Goal: Task Accomplishment & Management: Manage account settings

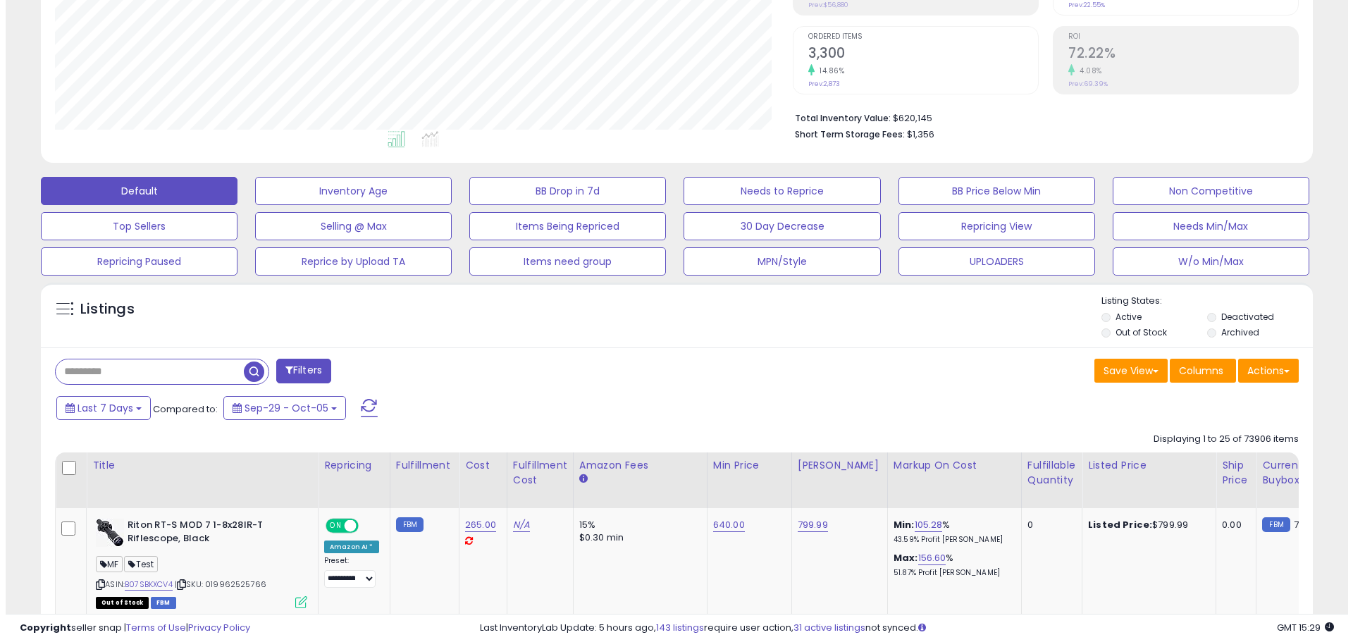
scroll to position [289, 738]
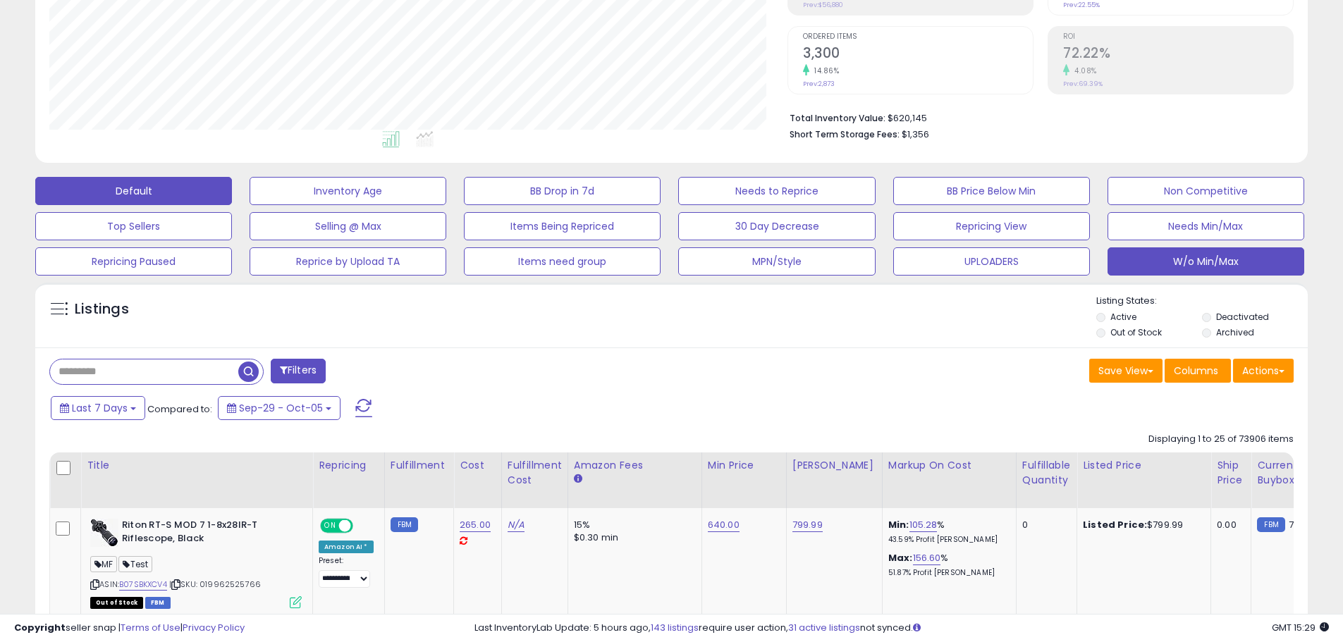
click at [1222, 248] on button "W/o Min/Max" at bounding box center [1205, 261] width 197 height 28
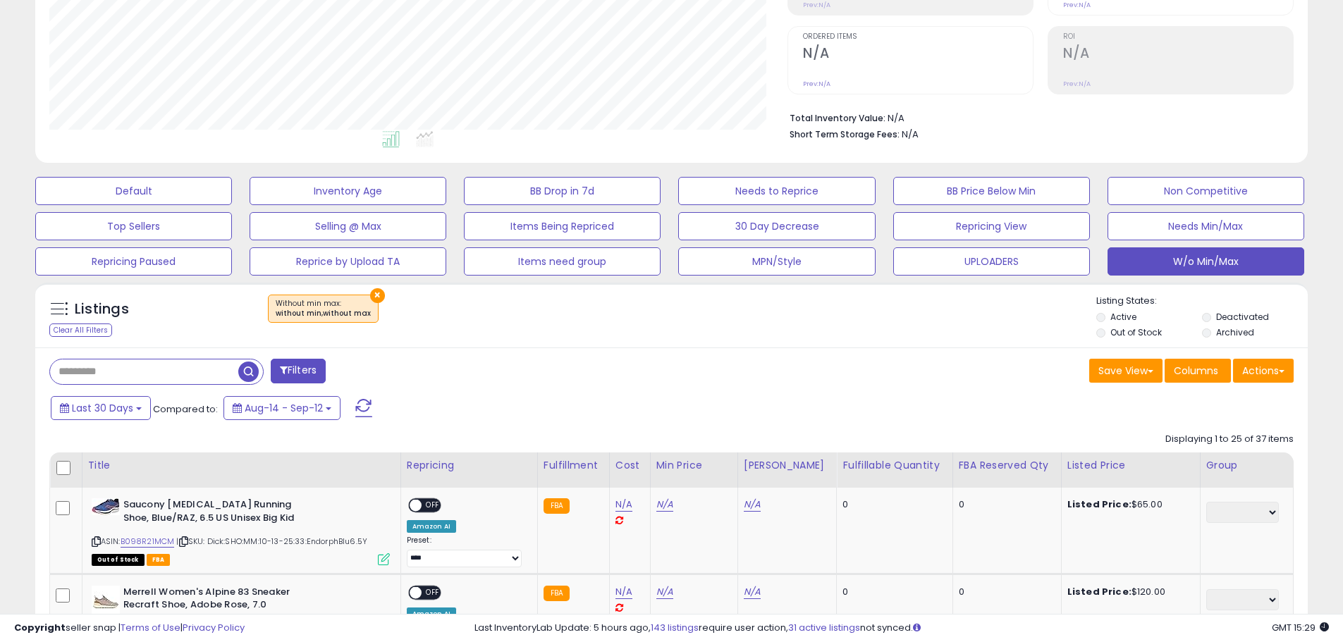
click at [893, 415] on div "Last 30 Days Compared to: Aug-14 - Sep-12" at bounding box center [513, 410] width 933 height 32
click at [370, 296] on button "×" at bounding box center [377, 295] width 15 height 15
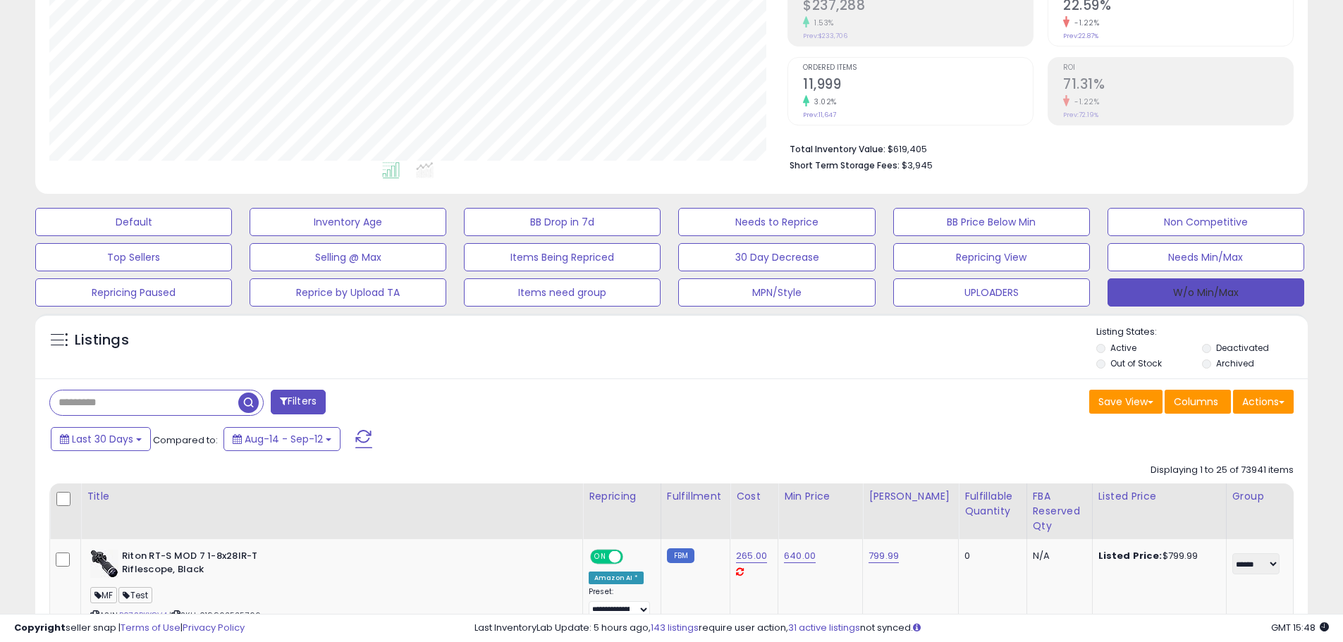
click at [1169, 296] on button "W/o Min/Max" at bounding box center [1205, 292] width 197 height 28
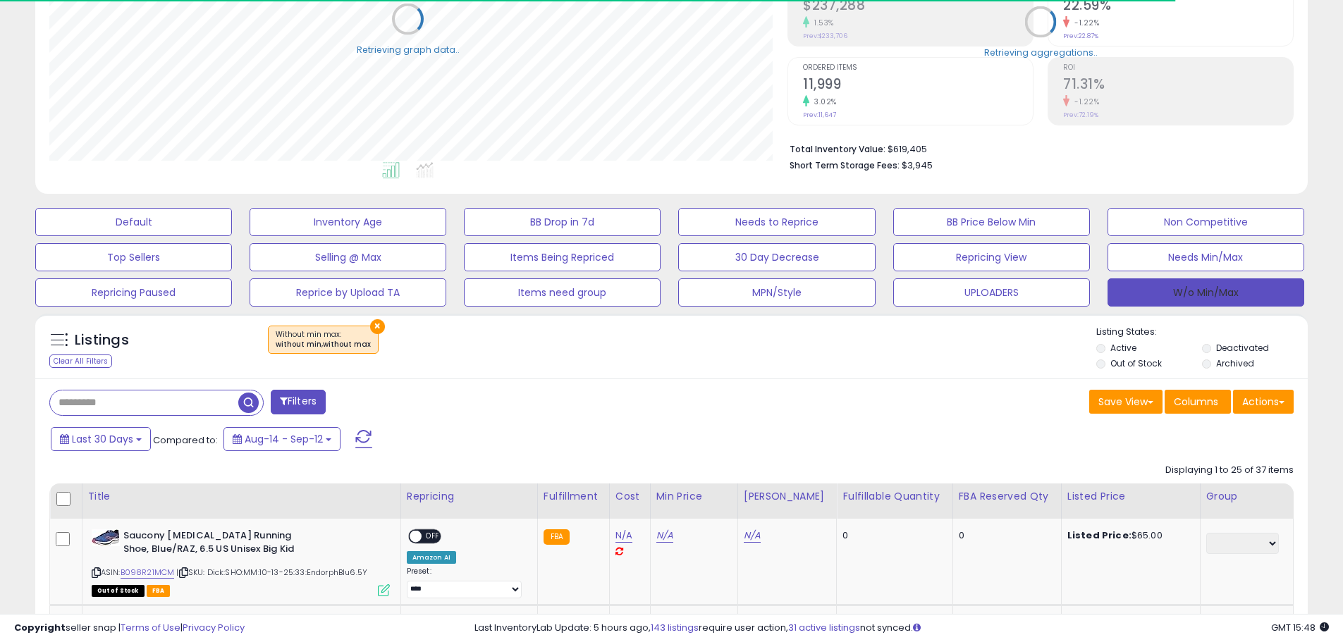
scroll to position [704644, 704195]
click at [1277, 408] on button "Actions" at bounding box center [1263, 402] width 61 height 24
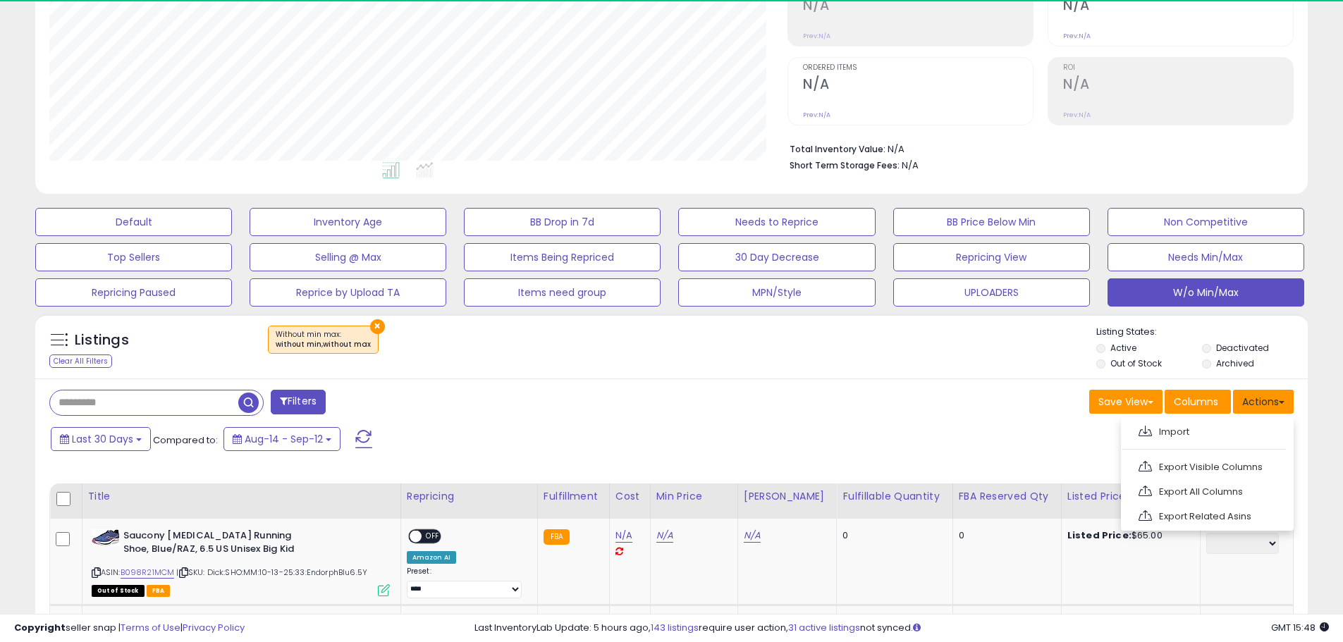
scroll to position [289, 738]
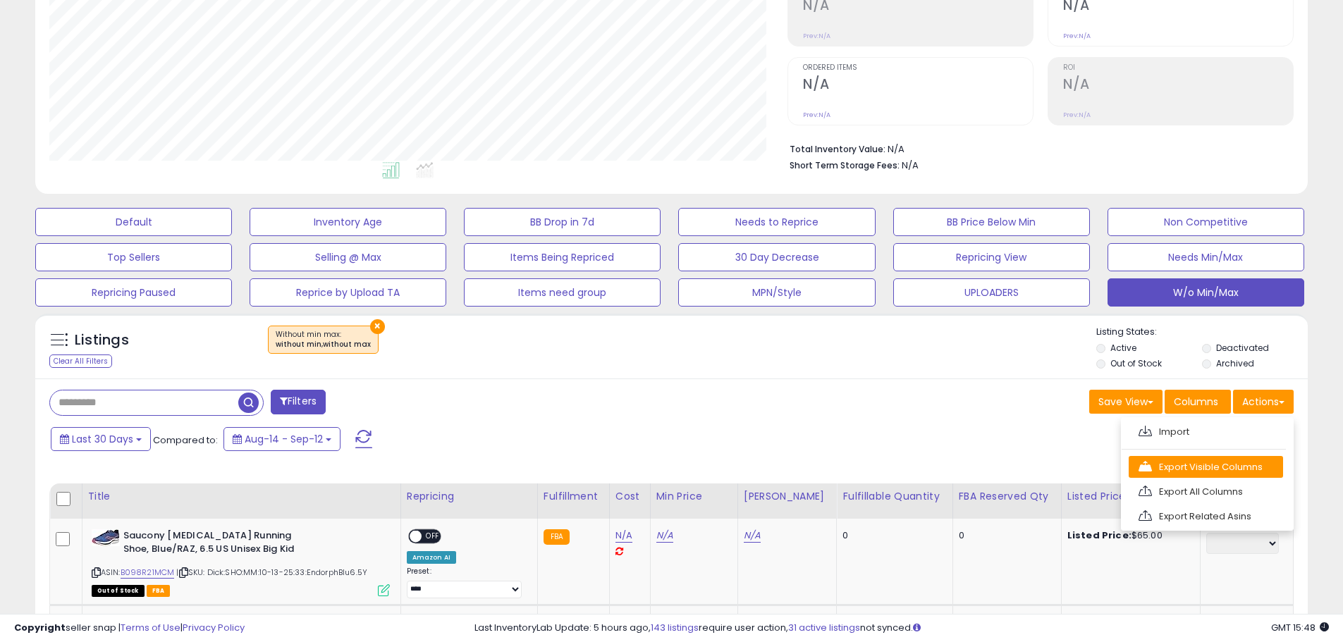
click at [1229, 464] on link "Export Visible Columns" at bounding box center [1206, 467] width 154 height 22
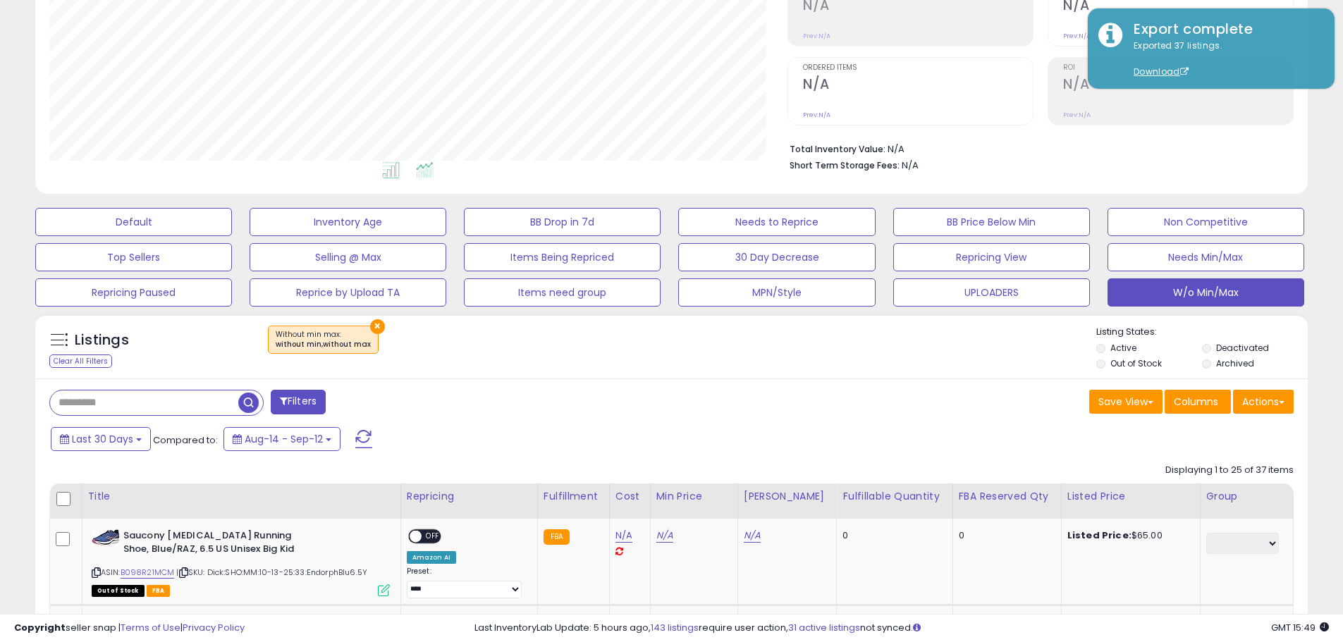
scroll to position [0, 0]
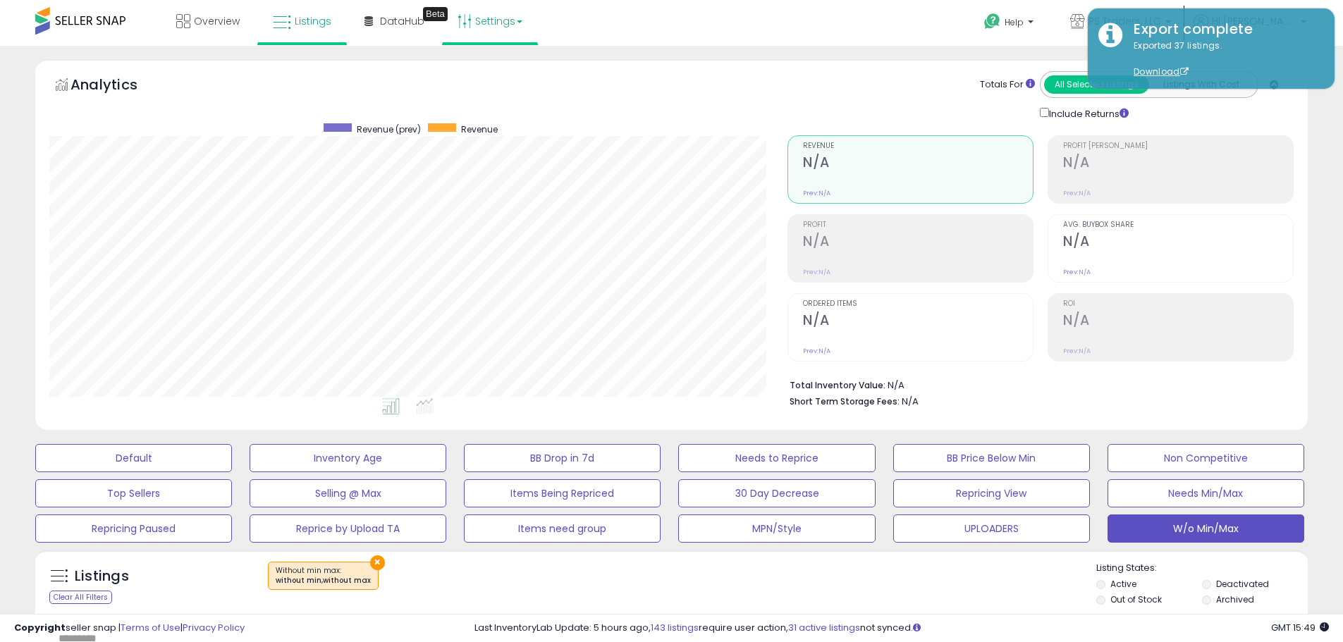
click at [478, 19] on link "Settings" at bounding box center [490, 21] width 86 height 42
click at [487, 72] on link "Store settings" at bounding box center [491, 71] width 63 height 13
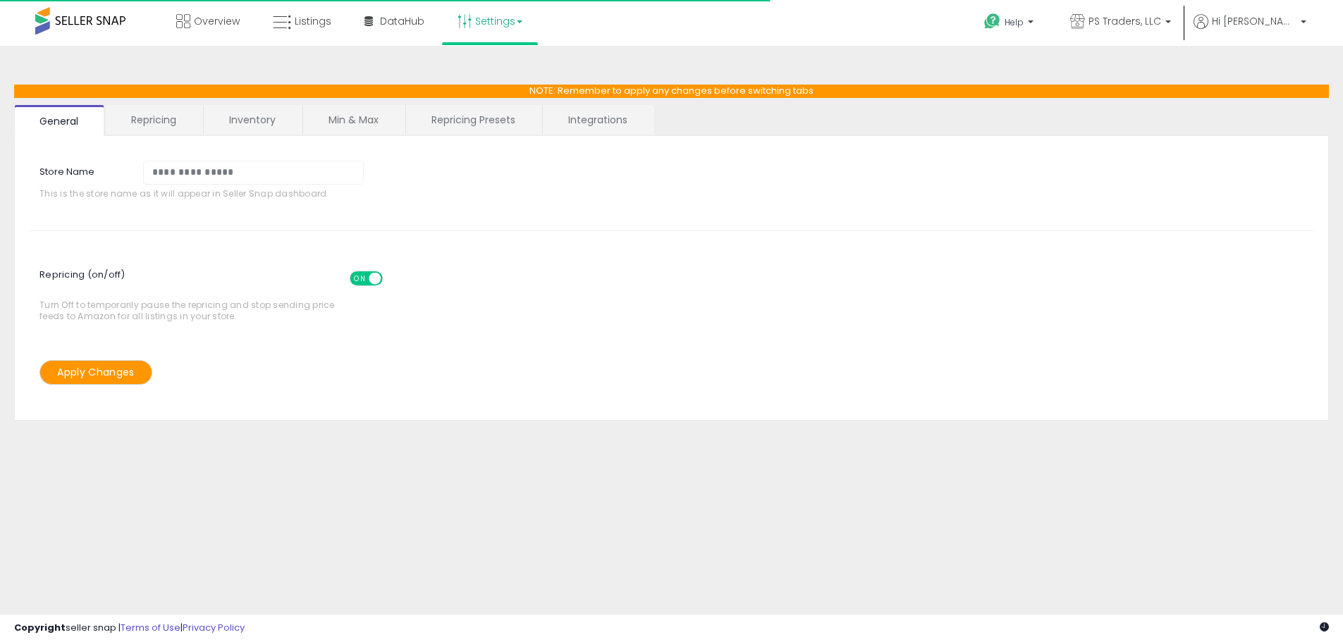
click at [476, 120] on link "Repricing Presets" at bounding box center [473, 120] width 135 height 30
select select "*********"
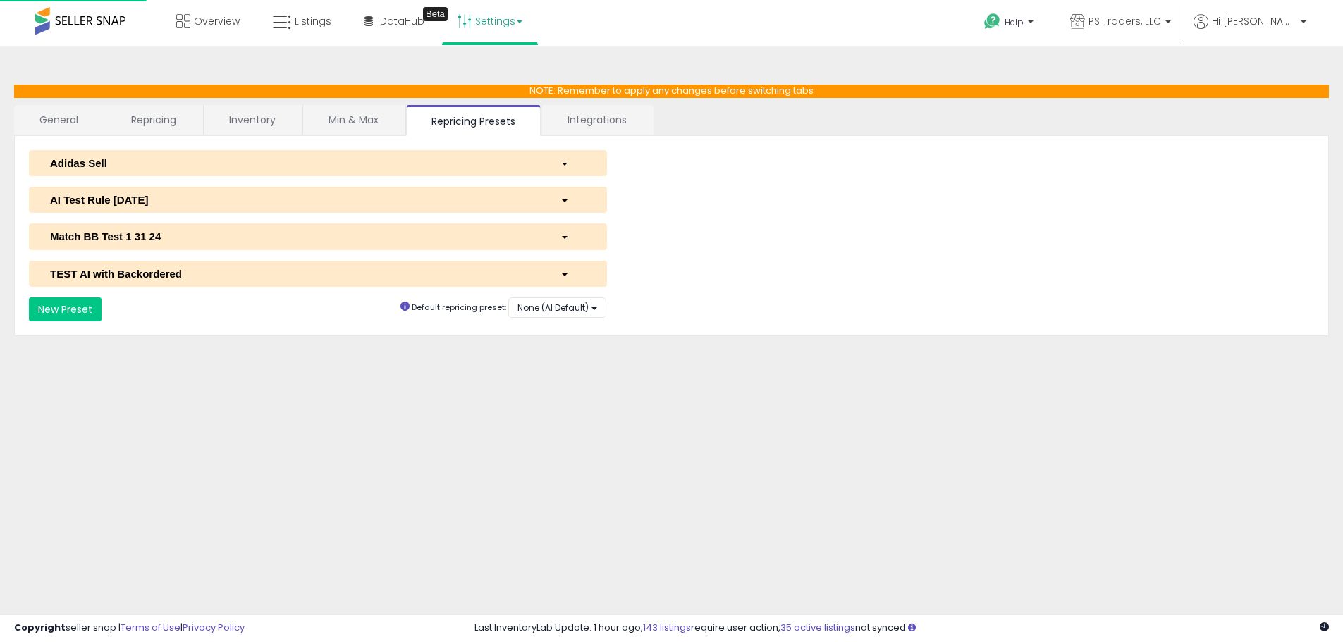
select select "**********"
select select "******"
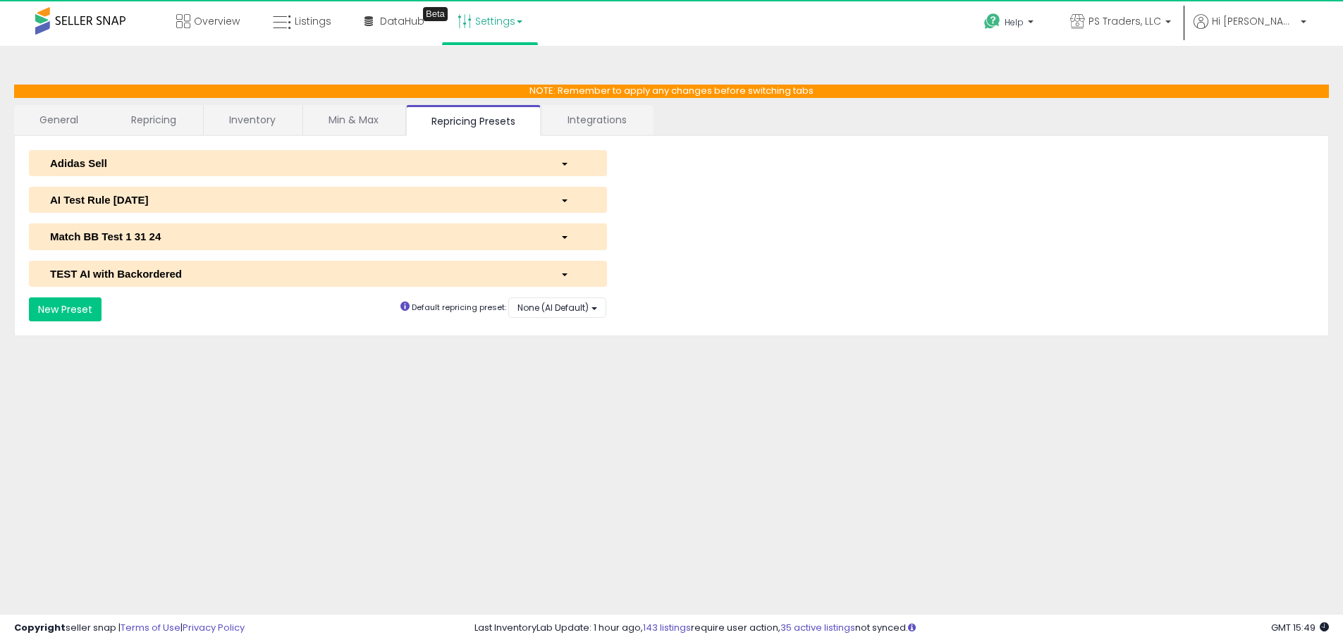
click at [131, 207] on div "AI Test Rule 2 12 2024" at bounding box center [294, 199] width 510 height 15
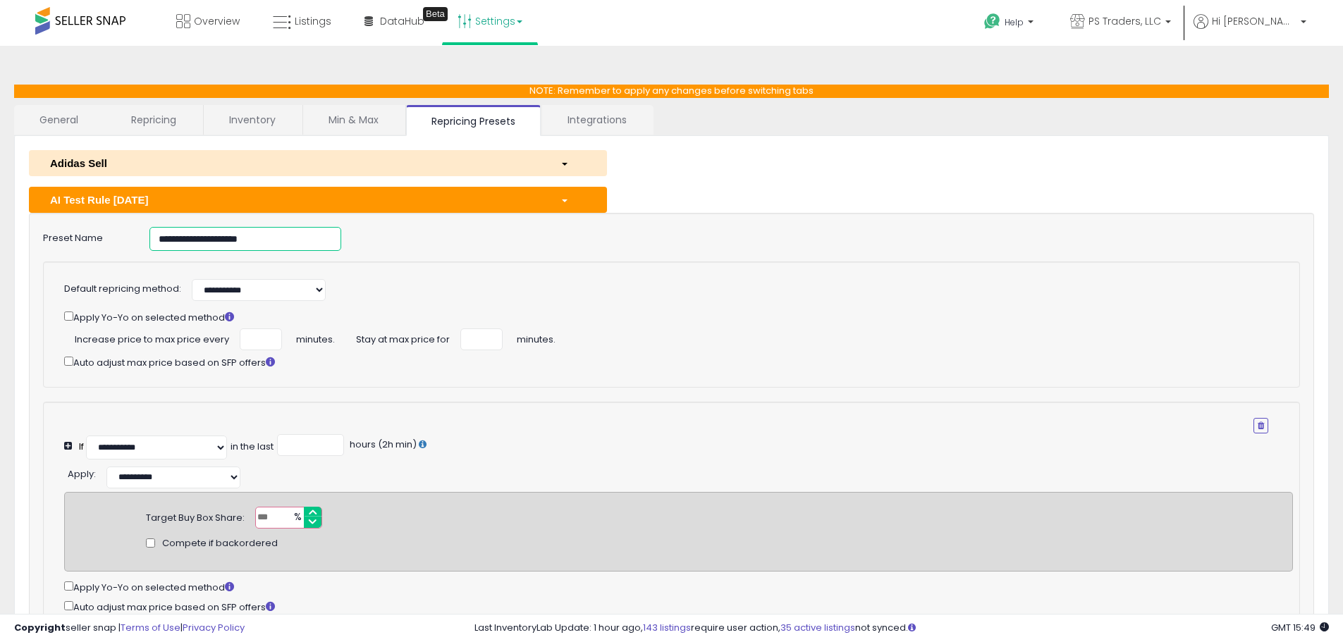
drag, startPoint x: 271, startPoint y: 239, endPoint x: -69, endPoint y: 214, distance: 340.7
click at [0, 214] on html "Unable to login Retrieving listings data.. has not yet accepted the Terms of Us…" at bounding box center [671, 321] width 1343 height 642
click at [326, 37] on link "Listings" at bounding box center [302, 21] width 80 height 42
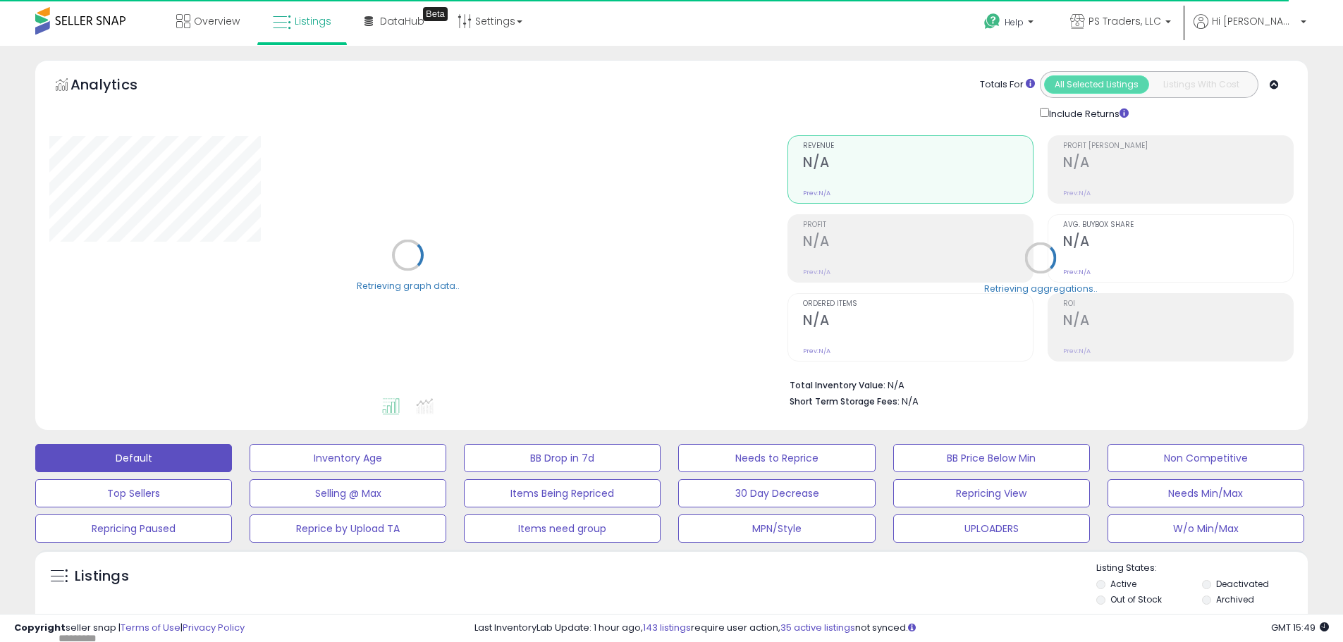
scroll to position [352, 0]
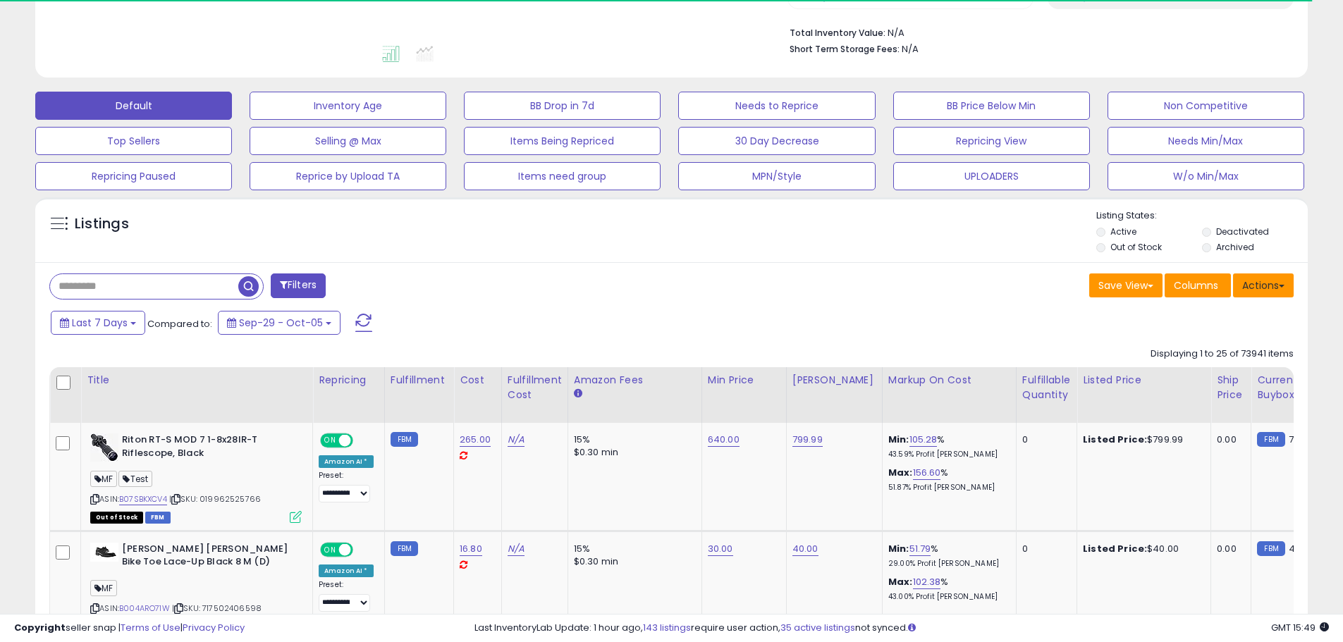
click at [1274, 281] on button "Actions" at bounding box center [1263, 286] width 61 height 24
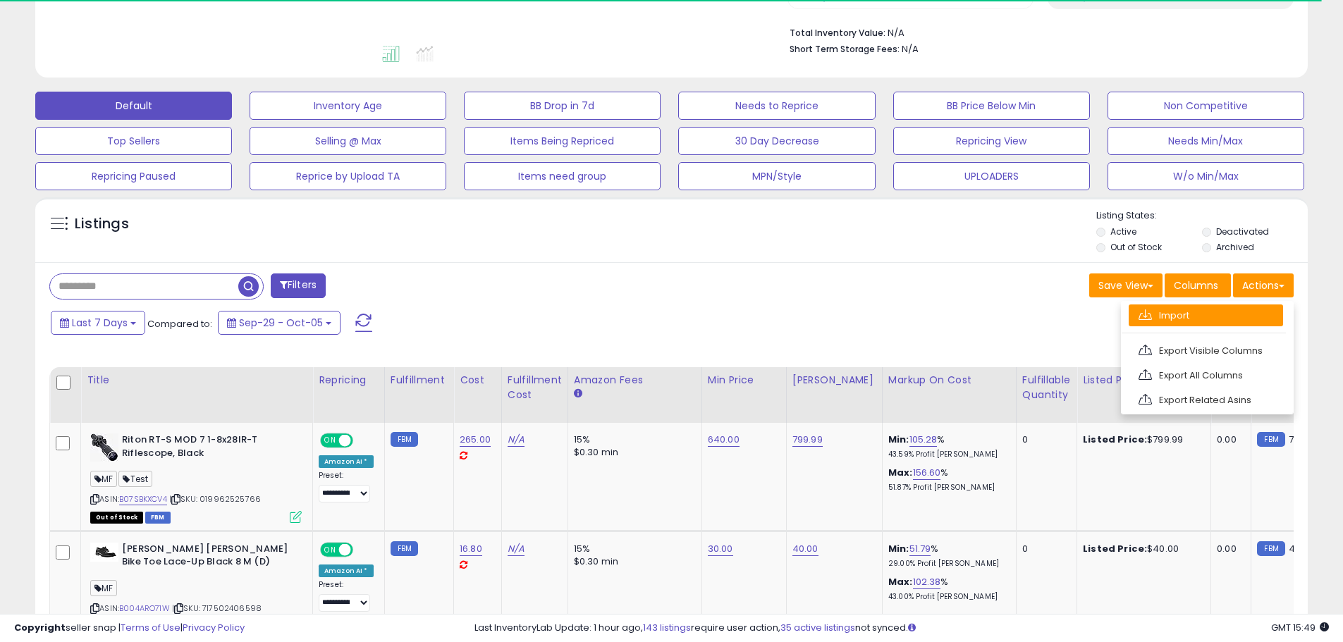
click at [1234, 317] on link "Import" at bounding box center [1206, 316] width 154 height 22
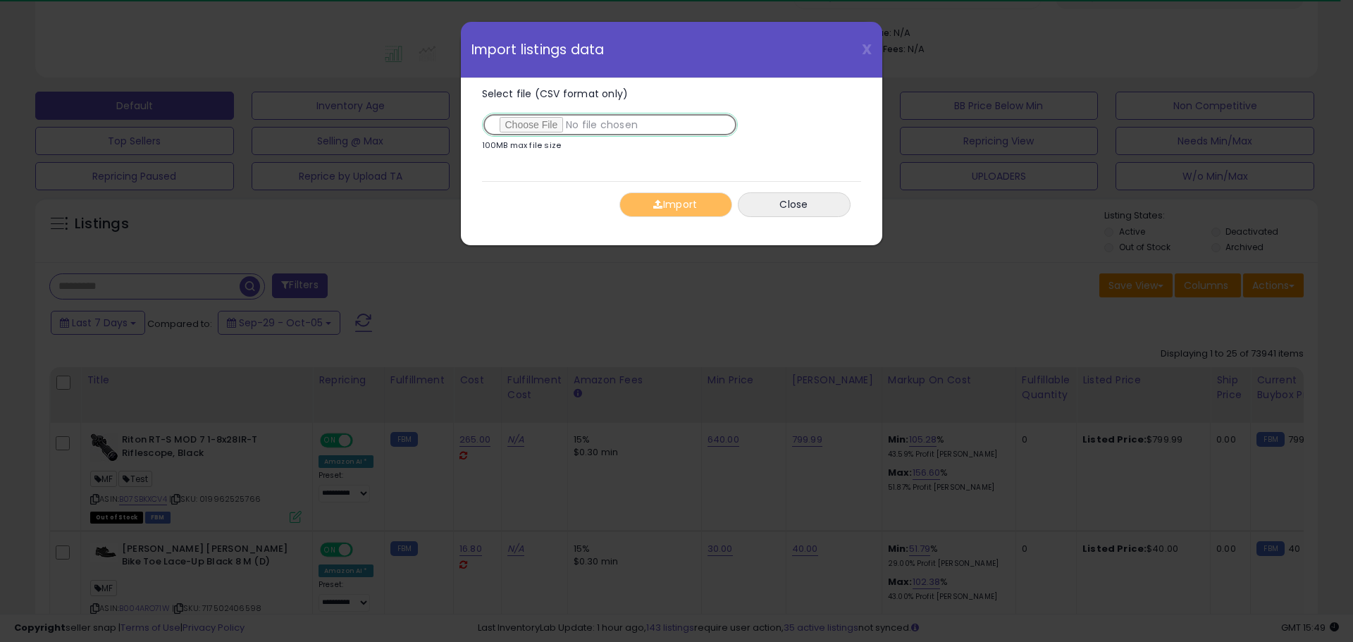
click at [524, 122] on input "Select file (CSV format only)" at bounding box center [610, 125] width 256 height 24
type input "**********"
click at [668, 207] on button "Import" at bounding box center [676, 204] width 113 height 25
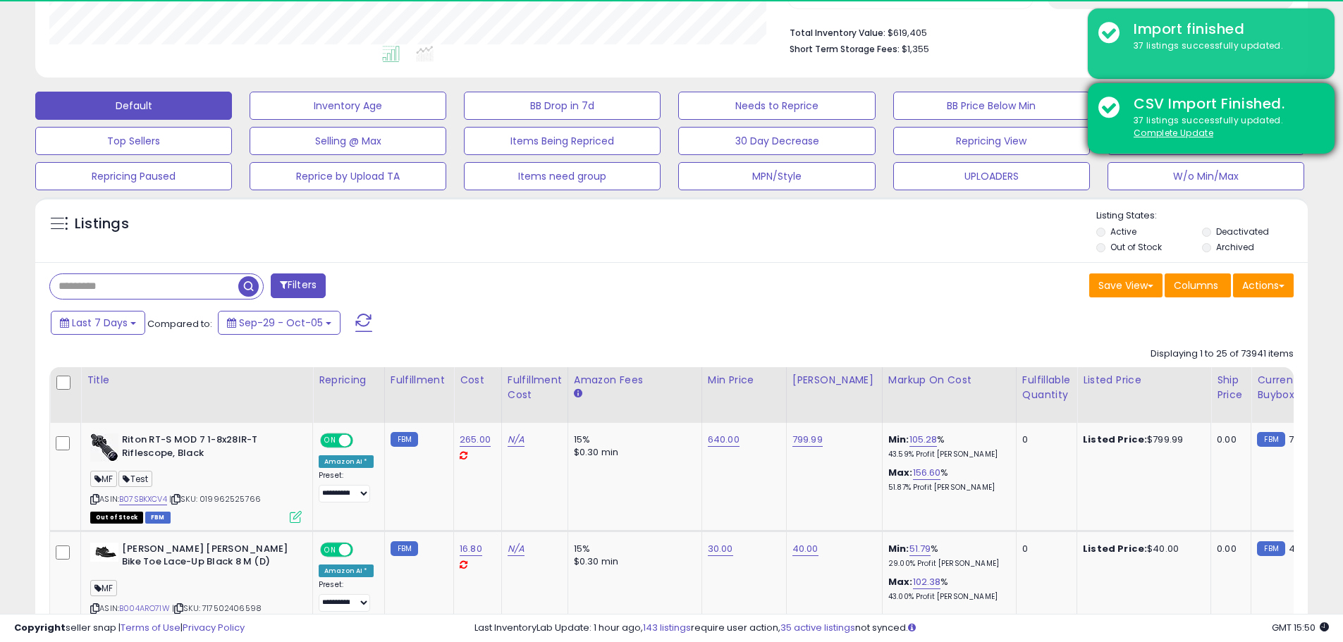
scroll to position [289, 738]
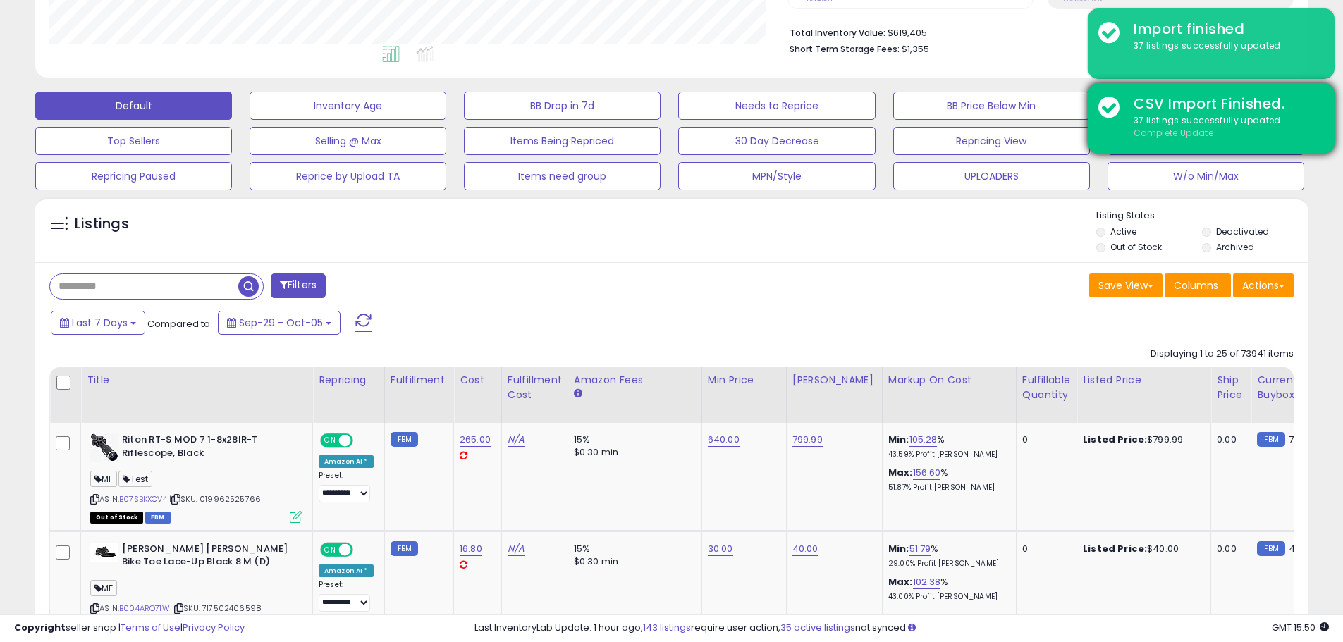
click at [1187, 140] on div "CSV Import Finished. 37 listings successfully updated. Complete Update" at bounding box center [1211, 118] width 247 height 70
click at [1187, 136] on u "Complete Update" at bounding box center [1174, 133] width 80 height 12
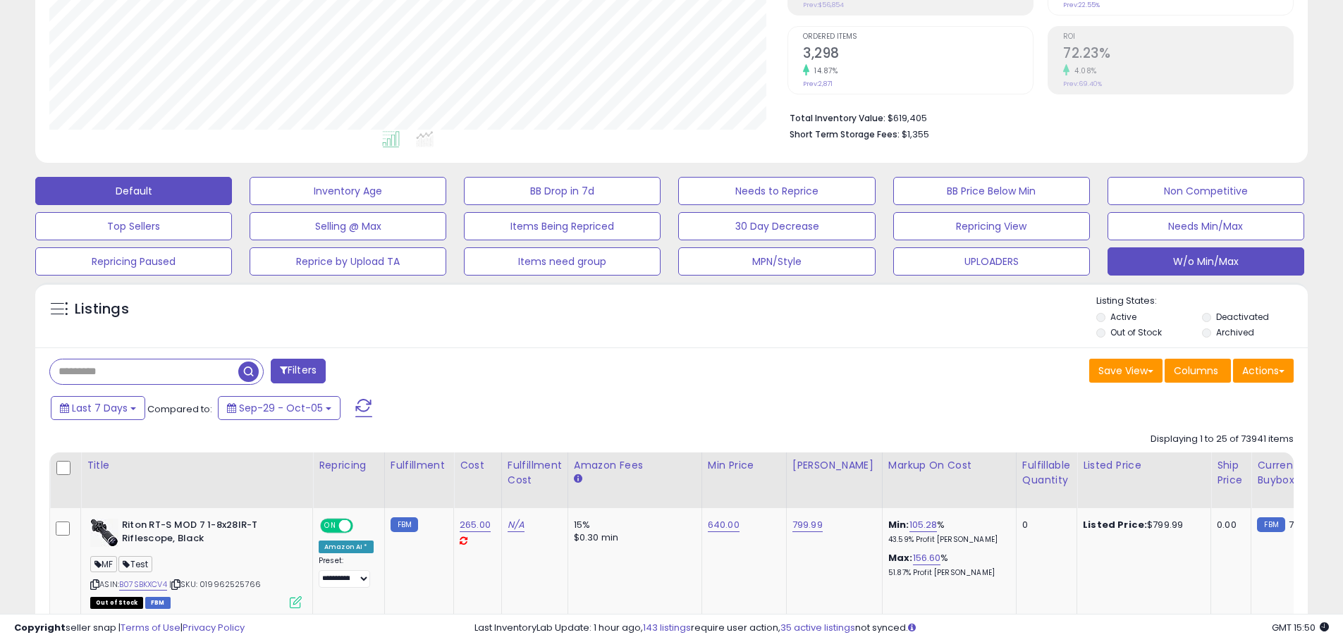
click at [1206, 264] on button "W/o Min/Max" at bounding box center [1205, 261] width 197 height 28
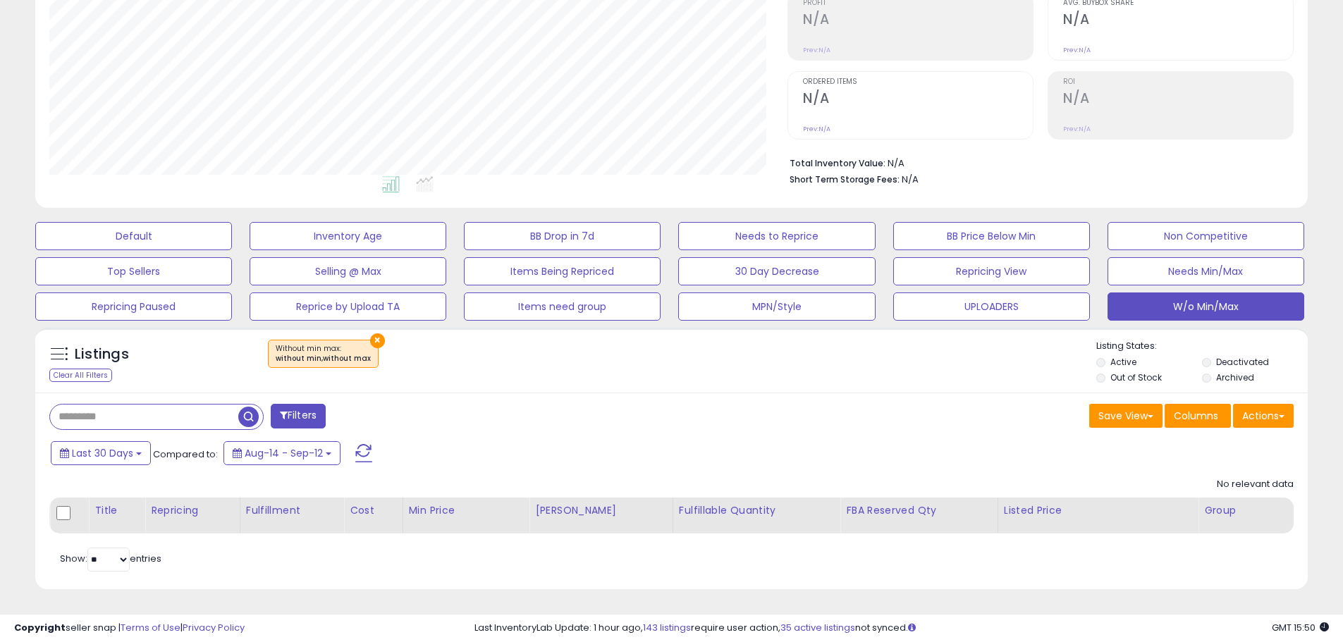
click at [371, 345] on button "×" at bounding box center [377, 340] width 15 height 15
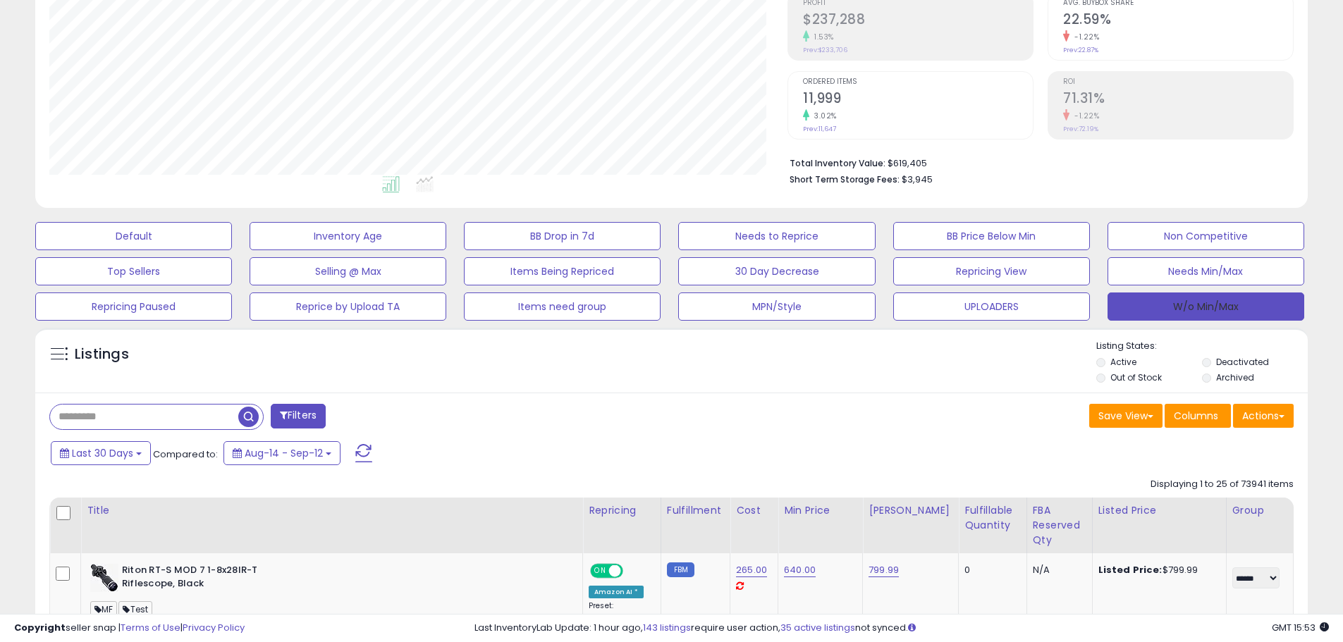
click at [1214, 314] on button "W/o Min/Max" at bounding box center [1205, 307] width 197 height 28
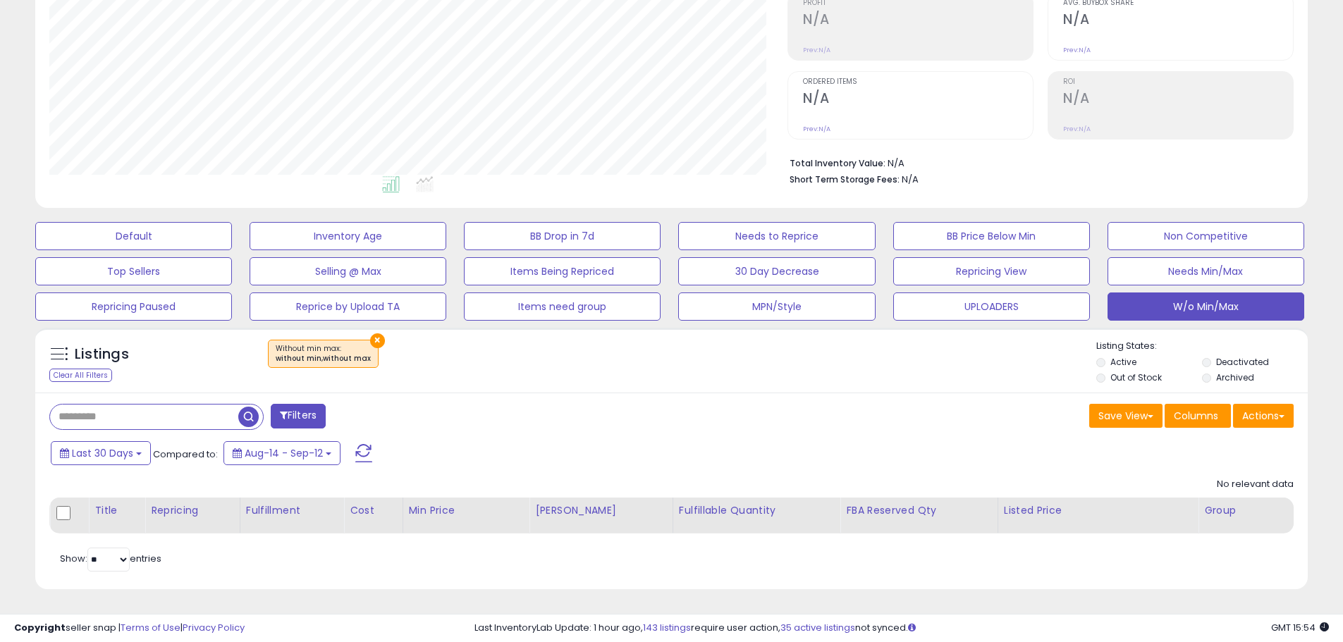
click at [205, 566] on div "Show: ** ** entries" at bounding box center [204, 560] width 311 height 24
click at [281, 570] on div "Show: ** ** entries" at bounding box center [204, 560] width 311 height 24
